Goal: Task Accomplishment & Management: Use online tool/utility

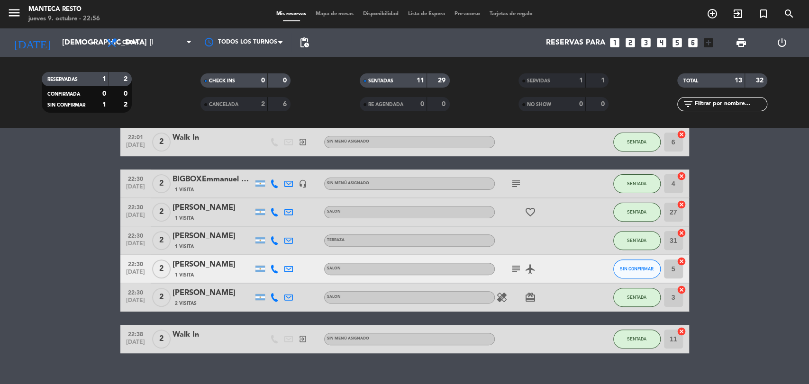
scroll to position [229, 0]
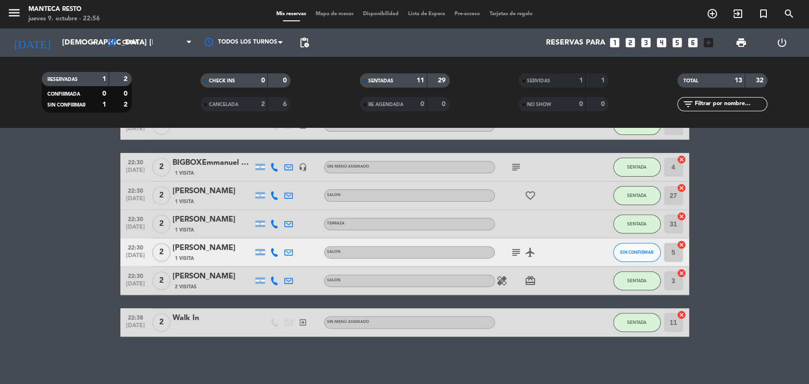
click at [202, 251] on div "[PERSON_NAME]" at bounding box center [212, 248] width 81 height 12
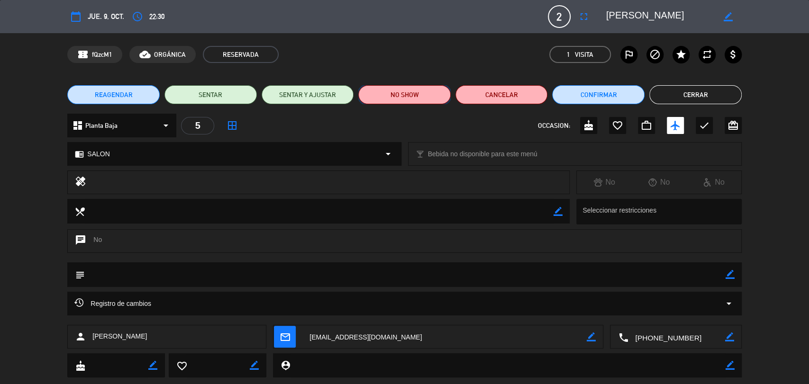
click at [391, 92] on button "NO SHOW" at bounding box center [404, 94] width 92 height 19
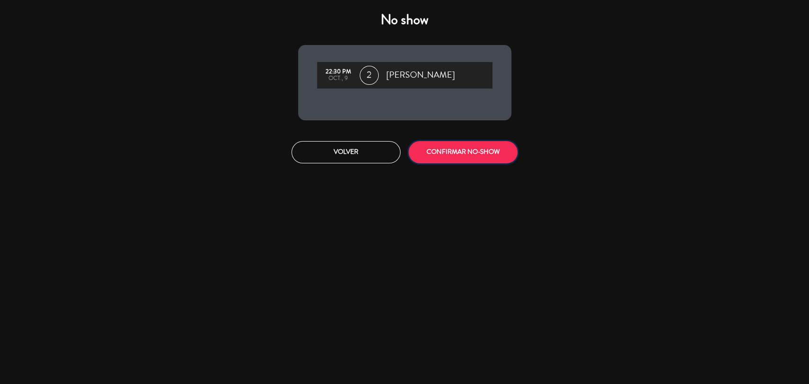
click at [472, 152] on button "CONFIRMAR NO-SHOW" at bounding box center [462, 152] width 109 height 22
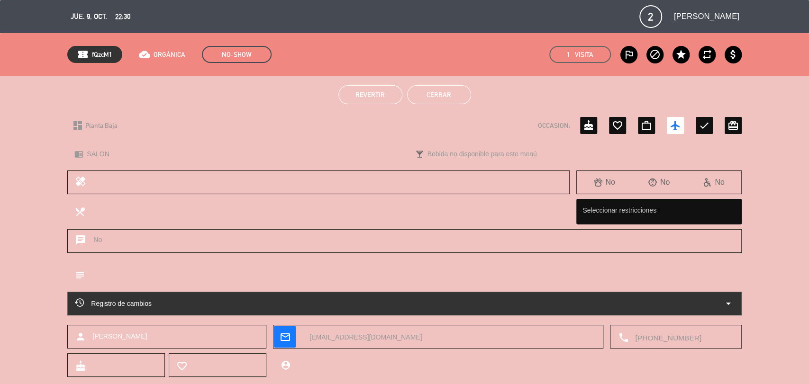
click at [450, 89] on button "Cerrar" at bounding box center [439, 94] width 64 height 19
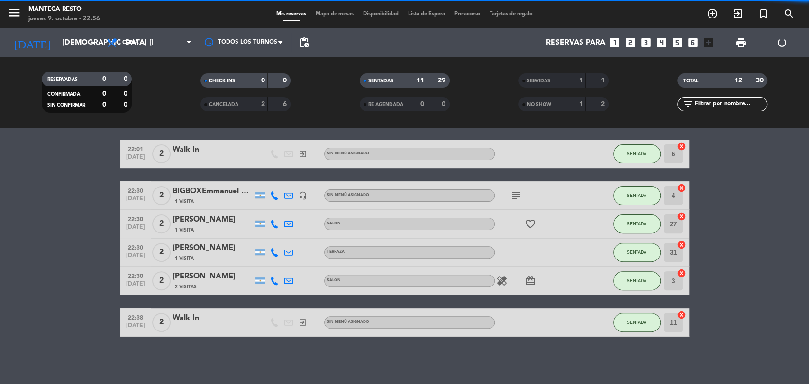
scroll to position [201, 0]
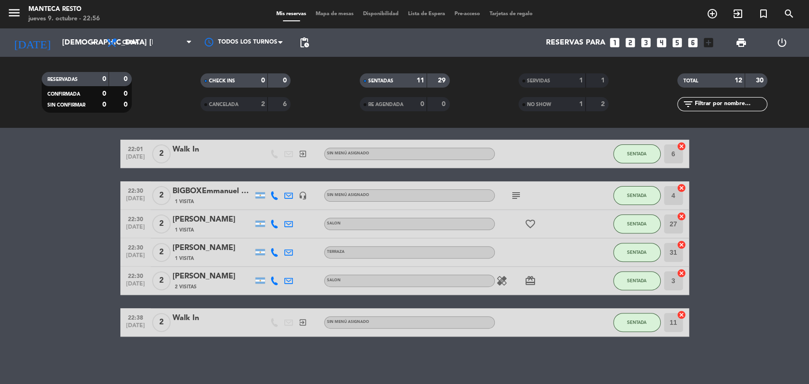
click at [515, 192] on icon "subject" at bounding box center [515, 195] width 11 height 11
click at [530, 225] on icon "favorite_border" at bounding box center [529, 223] width 11 height 11
click at [513, 194] on icon "subject" at bounding box center [515, 195] width 11 height 11
click at [333, 8] on div "menu Manteca Resto jueves 9. octubre - 23:00 Mis reservas Mapa de mesas Disponi…" at bounding box center [404, 14] width 809 height 28
click at [331, 14] on span "Mapa de mesas" at bounding box center [334, 13] width 47 height 5
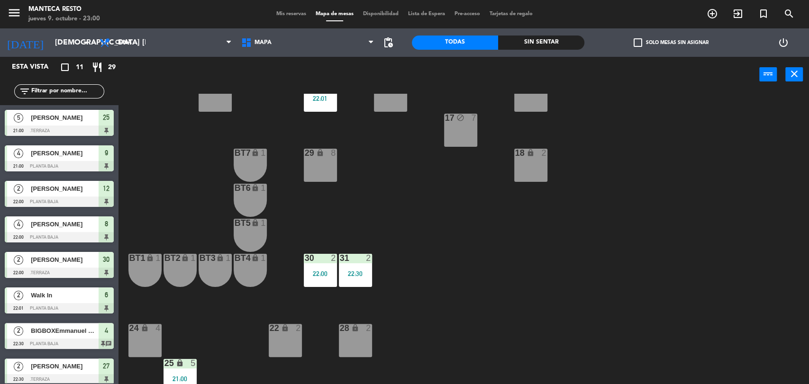
scroll to position [214, 0]
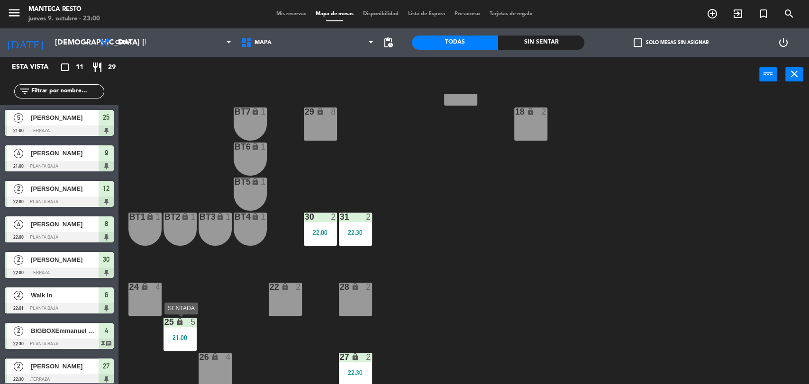
click at [177, 338] on div "21:00" at bounding box center [179, 337] width 33 height 7
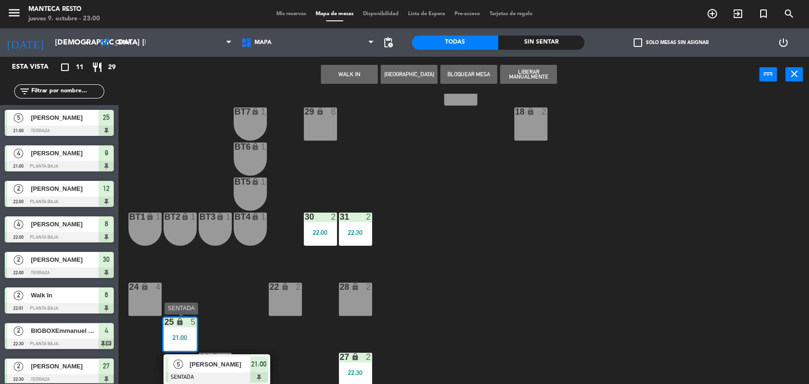
click at [220, 369] on span "[PERSON_NAME]" at bounding box center [219, 365] width 61 height 10
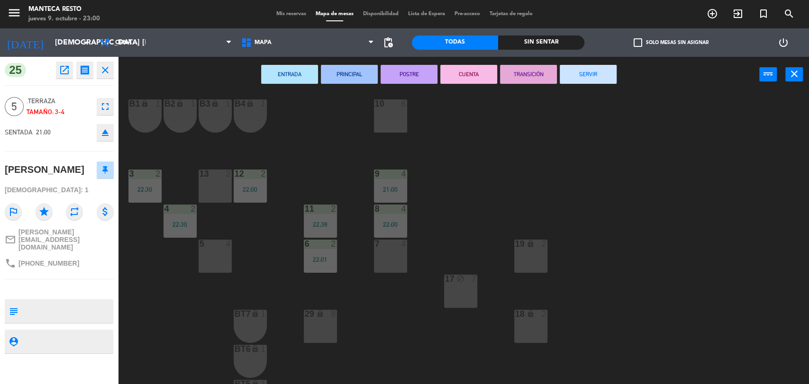
scroll to position [0, 0]
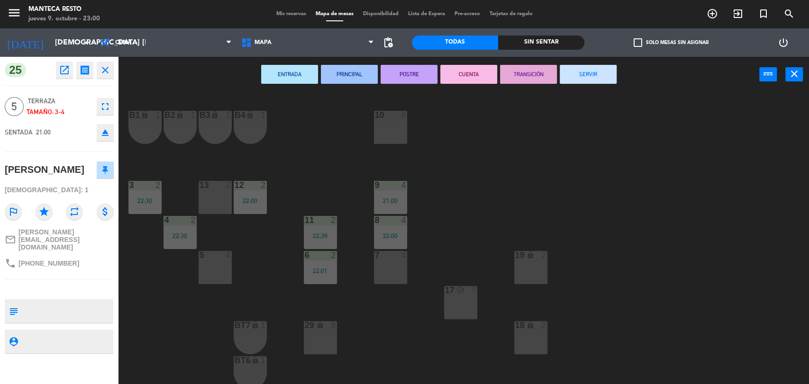
click at [311, 334] on div "29 lock 8" at bounding box center [320, 337] width 33 height 33
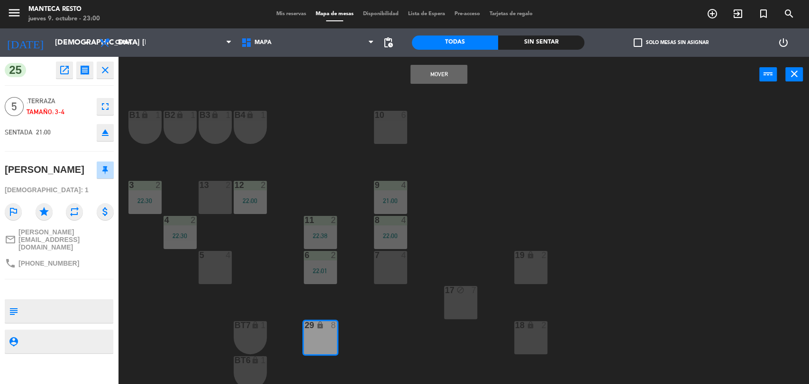
click at [439, 63] on div "Mover power_input close" at bounding box center [438, 75] width 640 height 36
click at [439, 72] on button "Mover" at bounding box center [438, 74] width 57 height 19
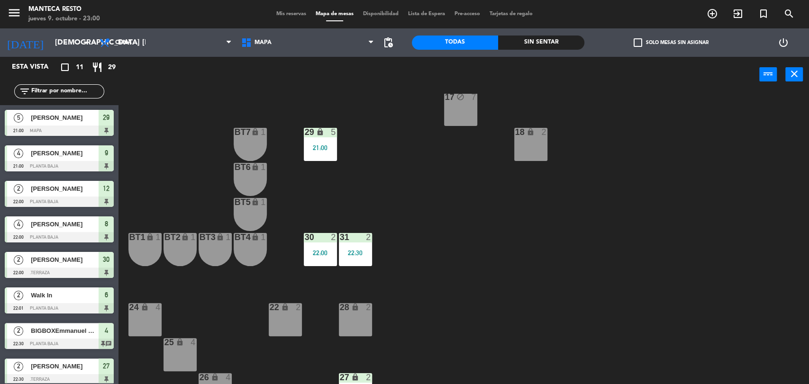
scroll to position [214, 0]
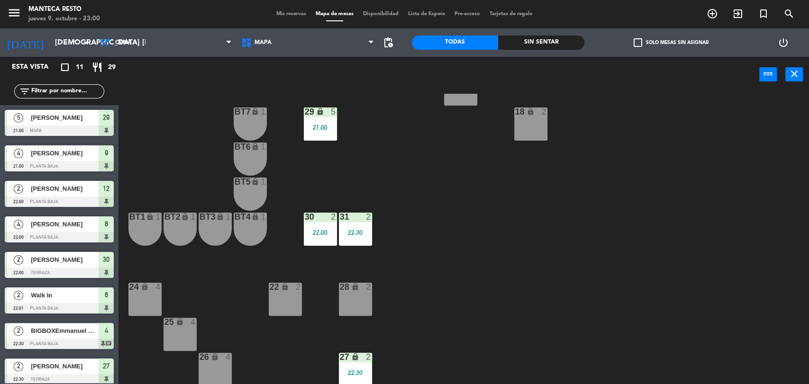
click at [186, 336] on div "25 lock 4" at bounding box center [179, 334] width 33 height 33
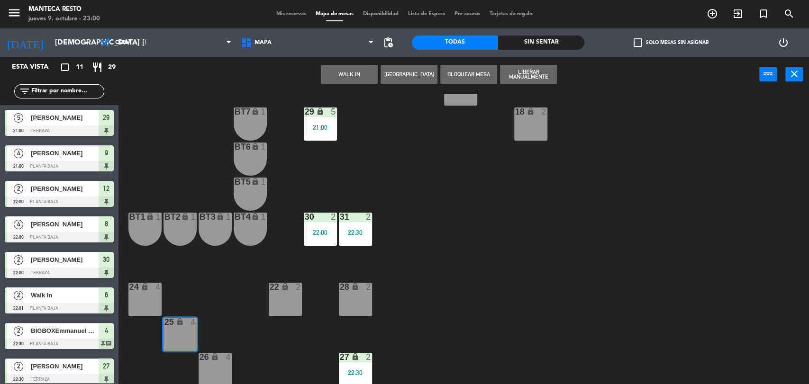
click at [346, 72] on button "WALK IN" at bounding box center [349, 74] width 57 height 19
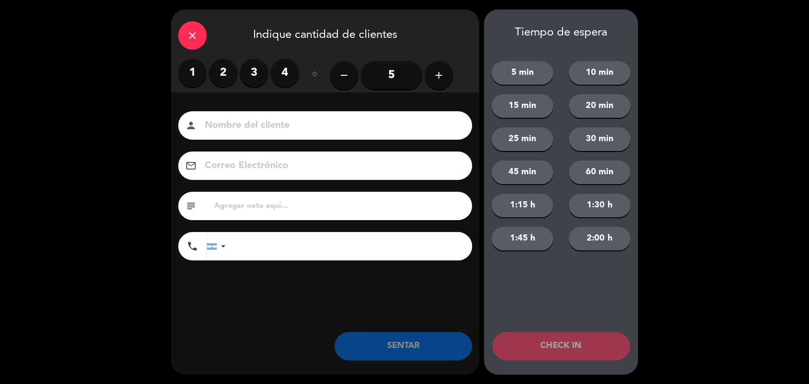
click at [251, 73] on label "3" at bounding box center [254, 73] width 28 height 28
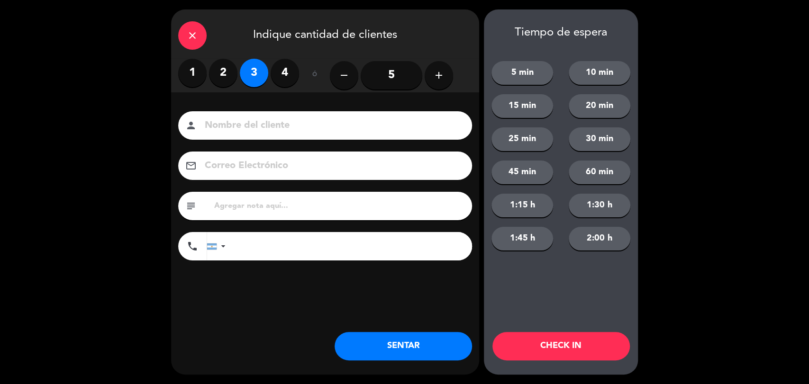
click at [403, 357] on button "SENTAR" at bounding box center [402, 346] width 137 height 28
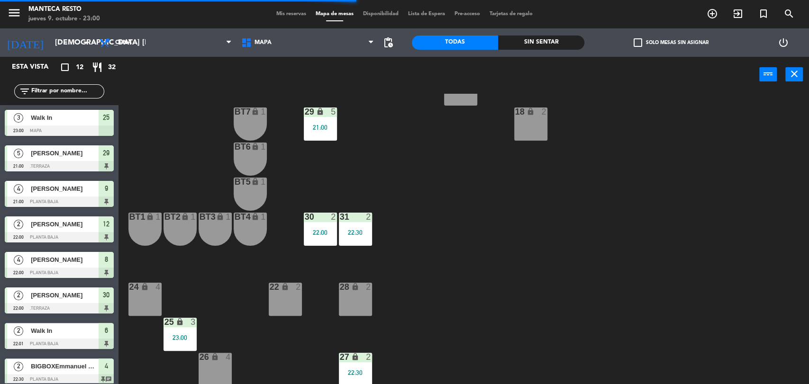
click at [286, 14] on span "Mis reservas" at bounding box center [290, 13] width 39 height 5
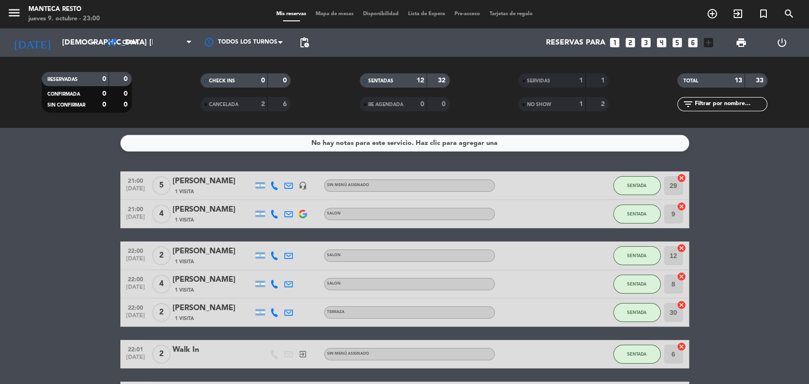
click at [747, 276] on bookings-row "21:00 [DATE] 5 [PERSON_NAME] 1 Visita headset_mic Sin menú asignado SENTADA 29 …" at bounding box center [404, 374] width 809 height 407
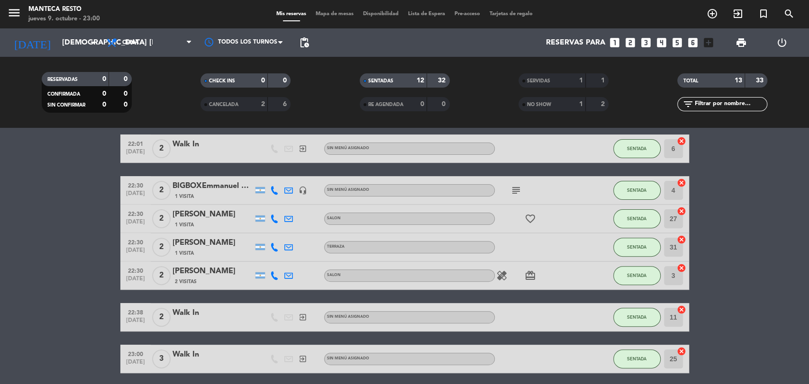
scroll to position [242, 0]
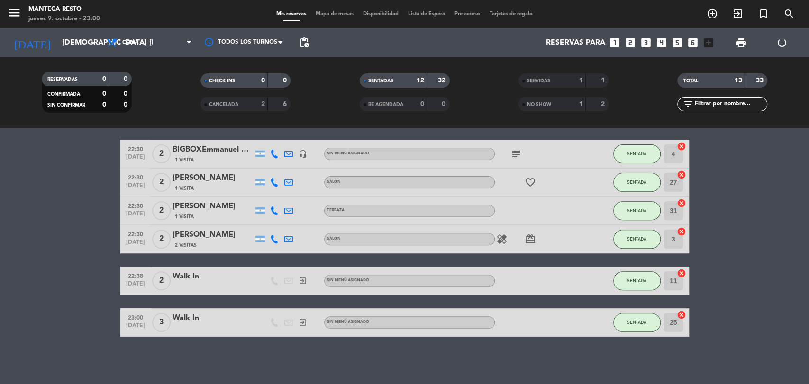
click at [777, 254] on bookings-row "21:00 [DATE] 5 [PERSON_NAME] 1 Visita headset_mic Sin menú asignado SENTADA 29 …" at bounding box center [404, 132] width 809 height 407
click at [336, 15] on span "Mapa de mesas" at bounding box center [334, 13] width 47 height 5
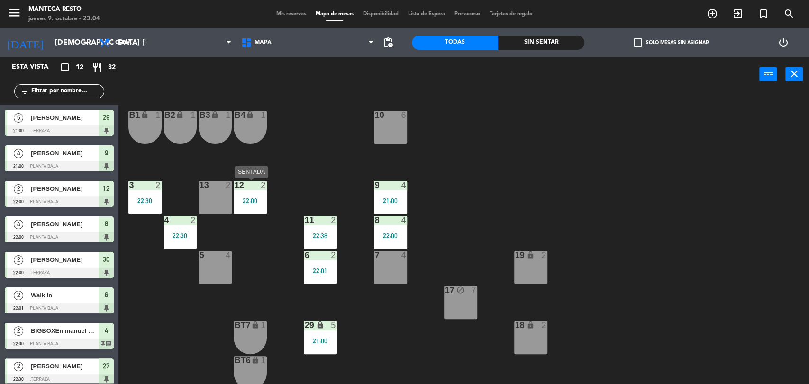
click at [250, 204] on div "22:00" at bounding box center [250, 201] width 33 height 7
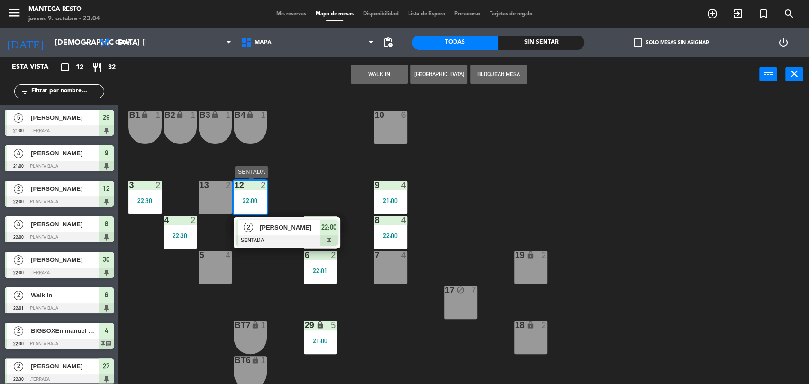
click at [270, 235] on div at bounding box center [287, 240] width 102 height 10
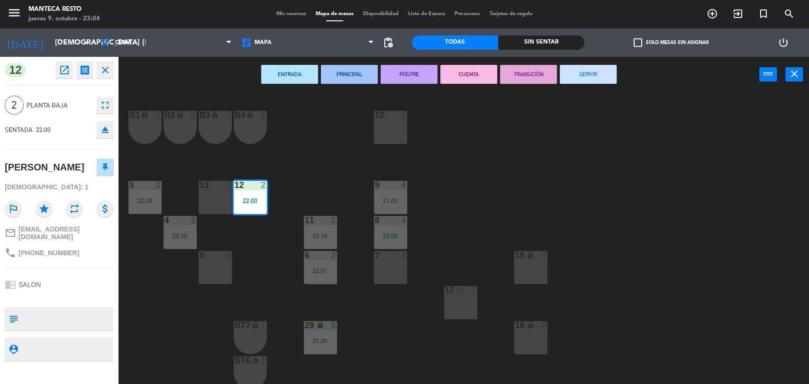
click at [250, 204] on div "22:00" at bounding box center [250, 201] width 33 height 7
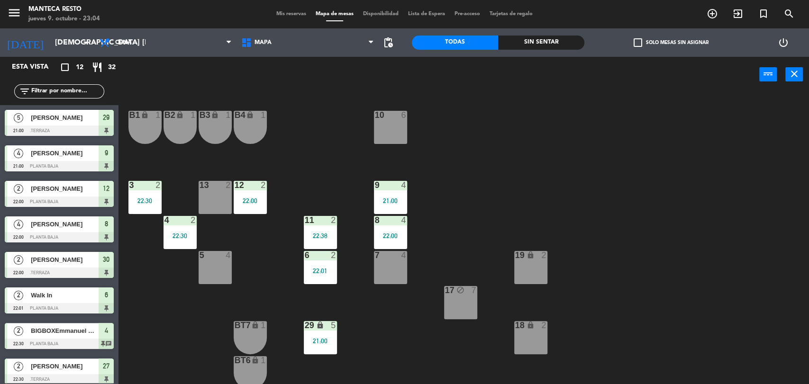
click at [252, 200] on div "22:00" at bounding box center [250, 201] width 33 height 7
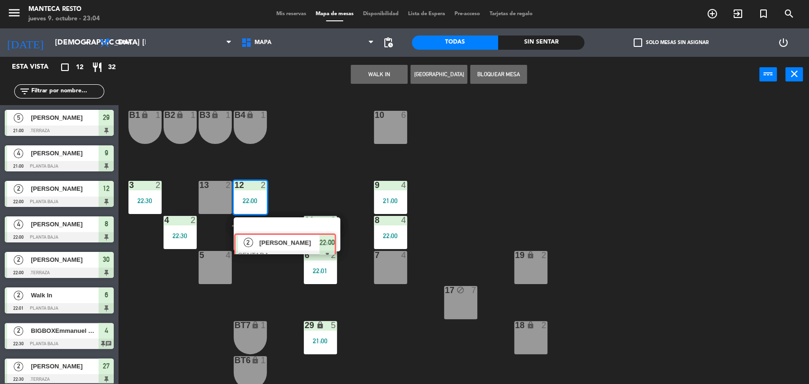
drag, startPoint x: 261, startPoint y: 228, endPoint x: 261, endPoint y: 254, distance: 25.6
click at [260, 231] on div "2 [PERSON_NAME] SENTADA 22:00" at bounding box center [286, 234] width 121 height 34
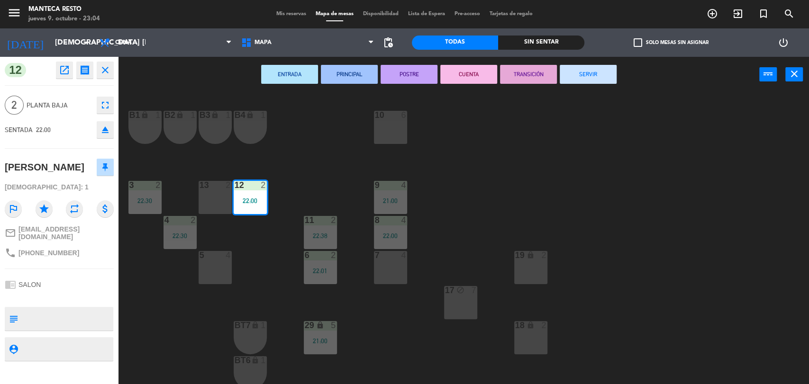
drag, startPoint x: 586, startPoint y: 67, endPoint x: 590, endPoint y: 80, distance: 13.8
click at [586, 69] on button "SERVIR" at bounding box center [587, 74] width 57 height 19
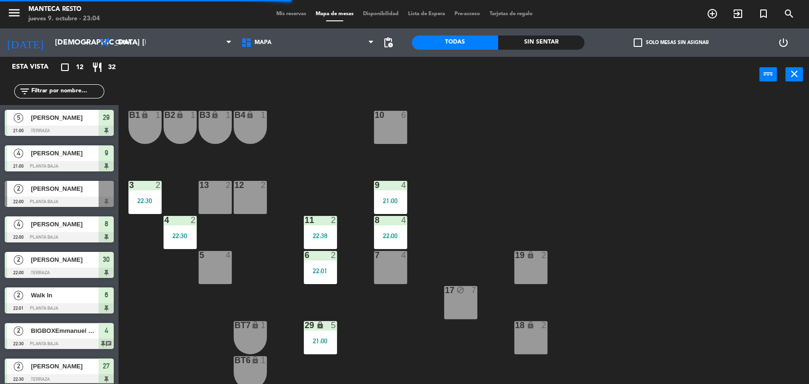
click at [254, 199] on div "12 2" at bounding box center [250, 197] width 33 height 33
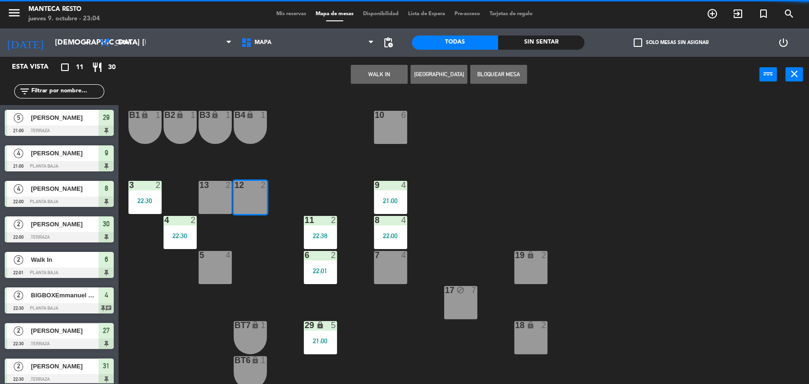
click at [369, 72] on button "WALK IN" at bounding box center [379, 74] width 57 height 19
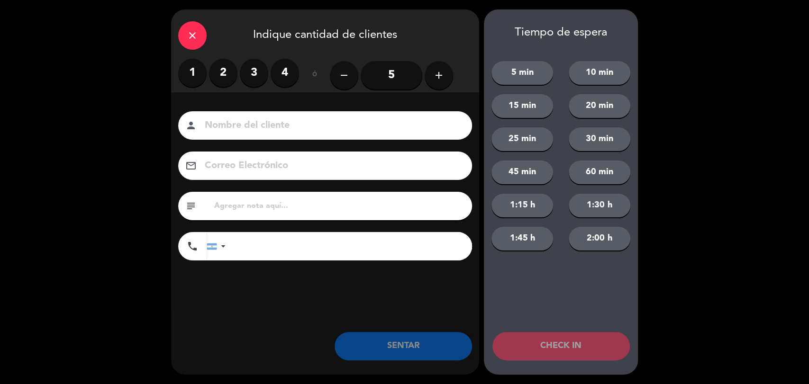
click at [229, 73] on label "2" at bounding box center [223, 73] width 28 height 28
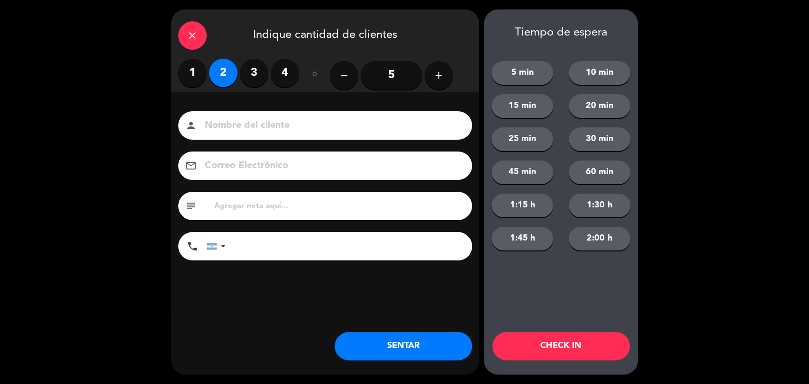
click at [401, 351] on button "SENTAR" at bounding box center [402, 346] width 137 height 28
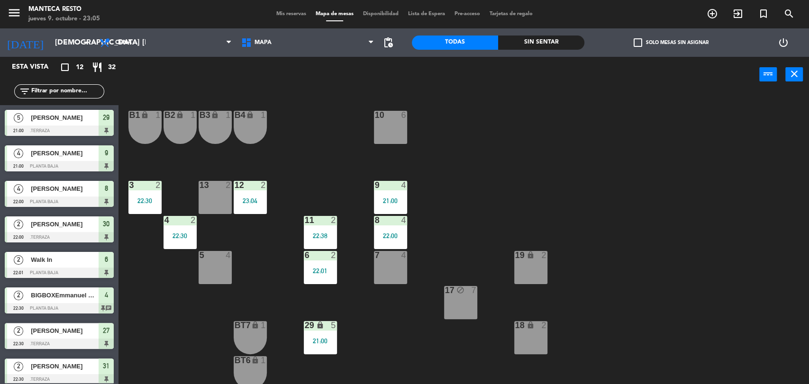
click at [279, 13] on span "Mis reservas" at bounding box center [290, 13] width 39 height 5
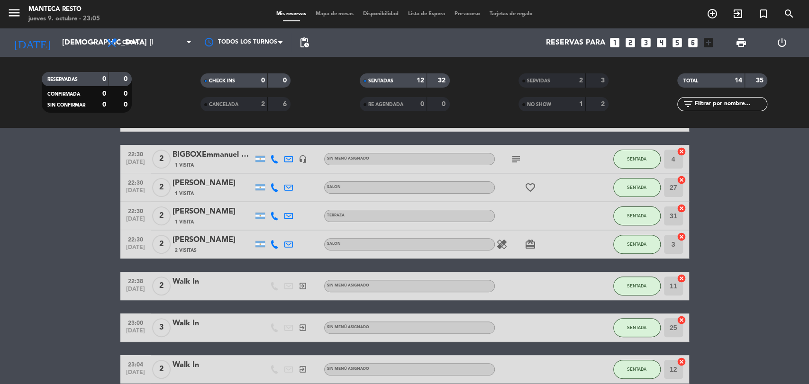
scroll to position [255, 0]
